Goal: Task Accomplishment & Management: Manage account settings

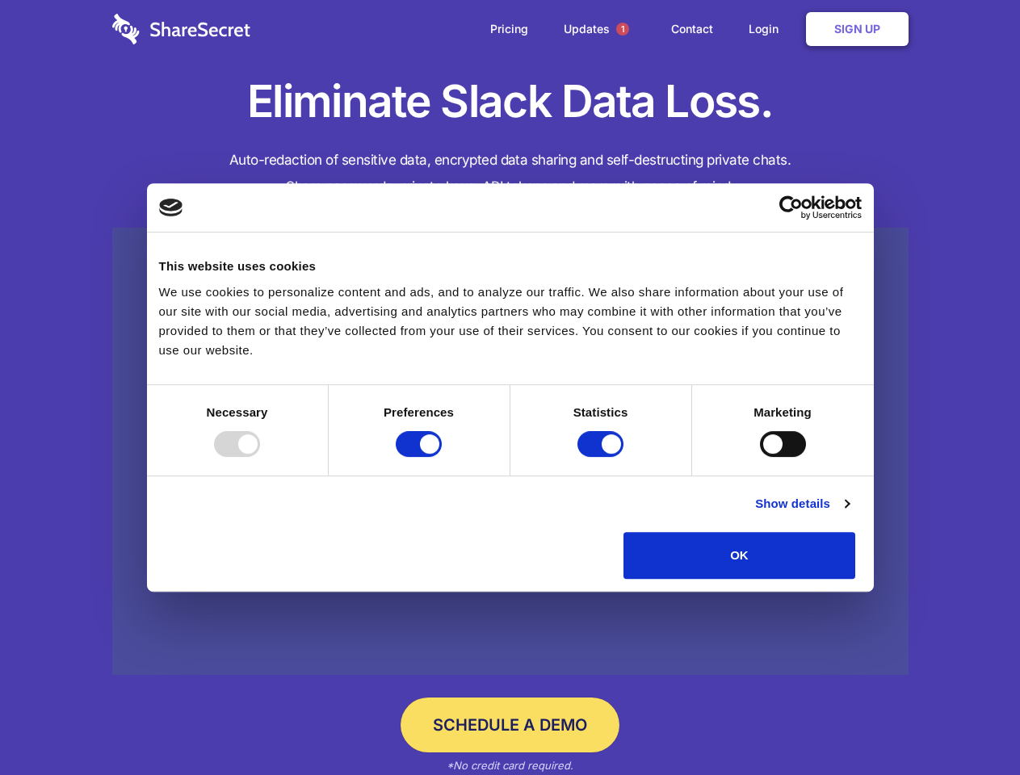
click at [260, 457] on div at bounding box center [237, 444] width 46 height 26
click at [442, 457] on input "Preferences" at bounding box center [419, 444] width 46 height 26
checkbox input "false"
click at [602, 457] on input "Statistics" at bounding box center [600, 444] width 46 height 26
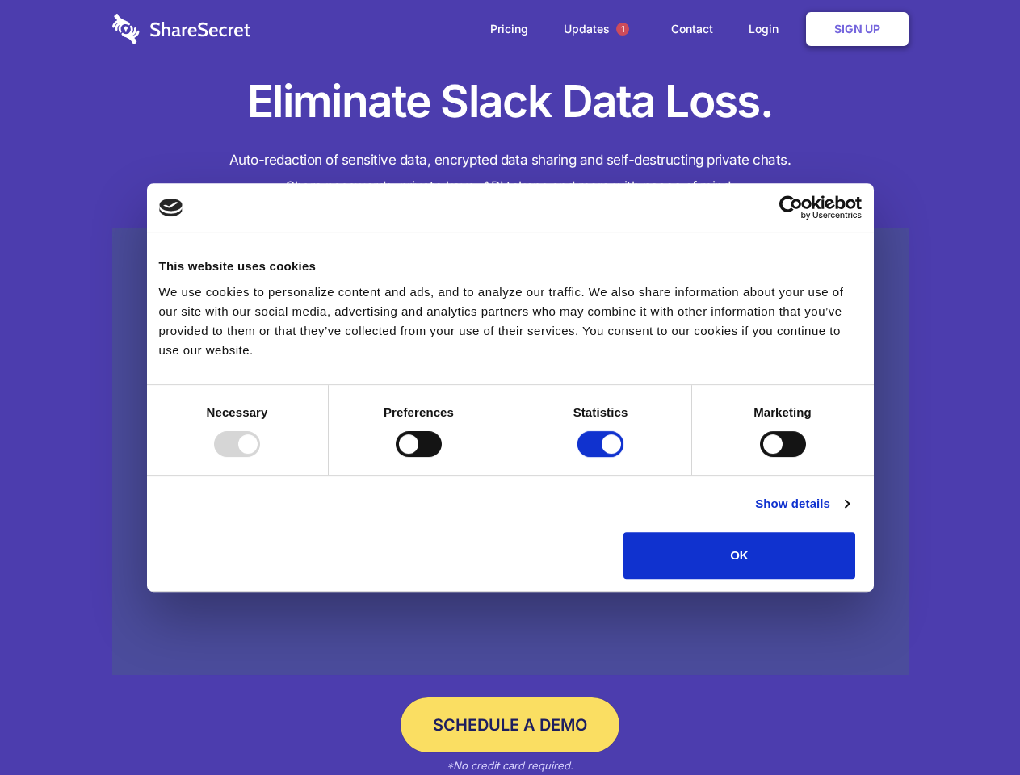
checkbox input "false"
click at [760, 457] on input "Marketing" at bounding box center [783, 444] width 46 height 26
checkbox input "true"
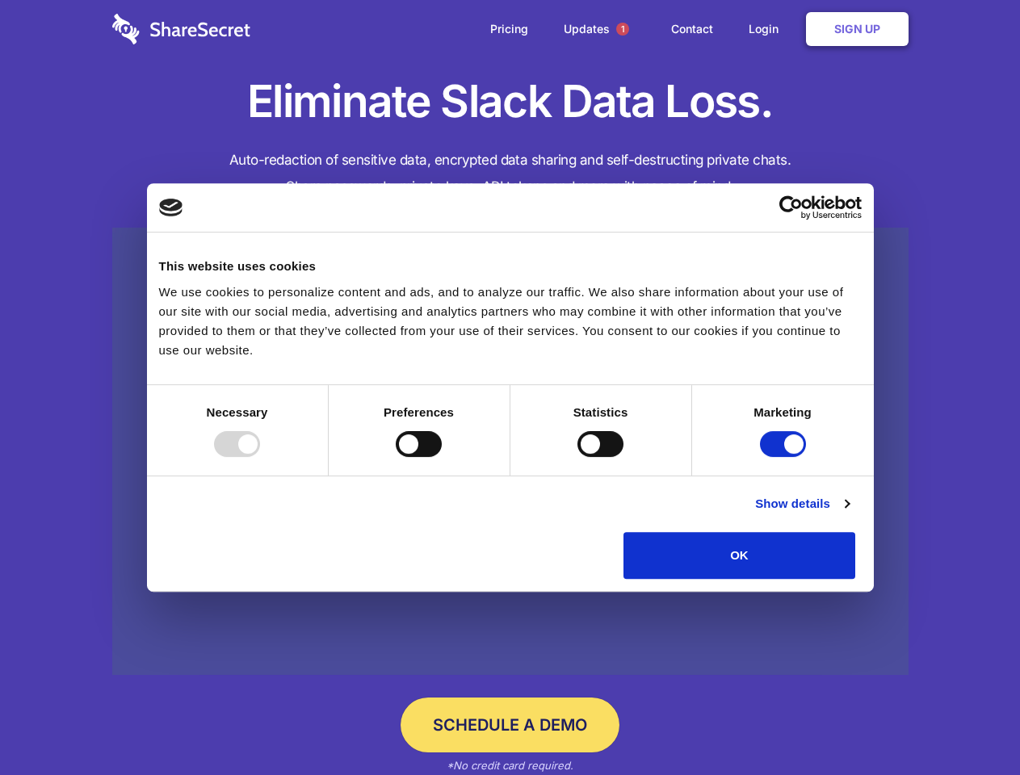
click at [848, 513] on link "Show details" at bounding box center [802, 503] width 94 height 19
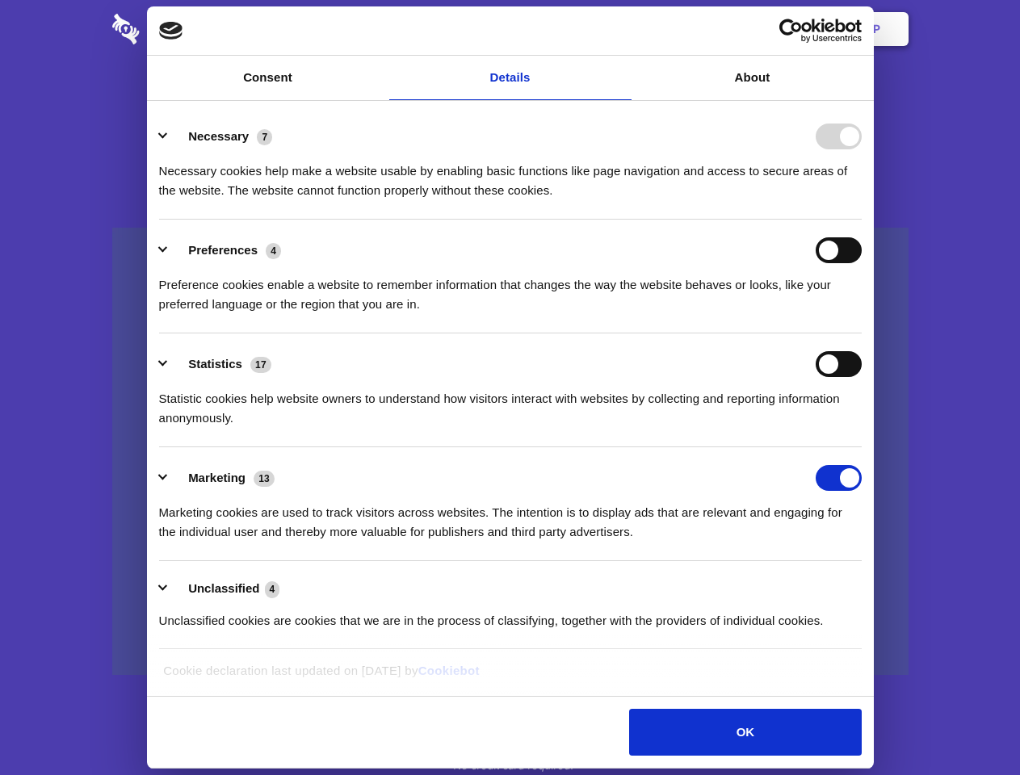
click at [861, 220] on li "Necessary 7 Necessary cookies help make a website usable by enabling basic func…" at bounding box center [510, 163] width 702 height 114
